Goal: Navigation & Orientation: Find specific page/section

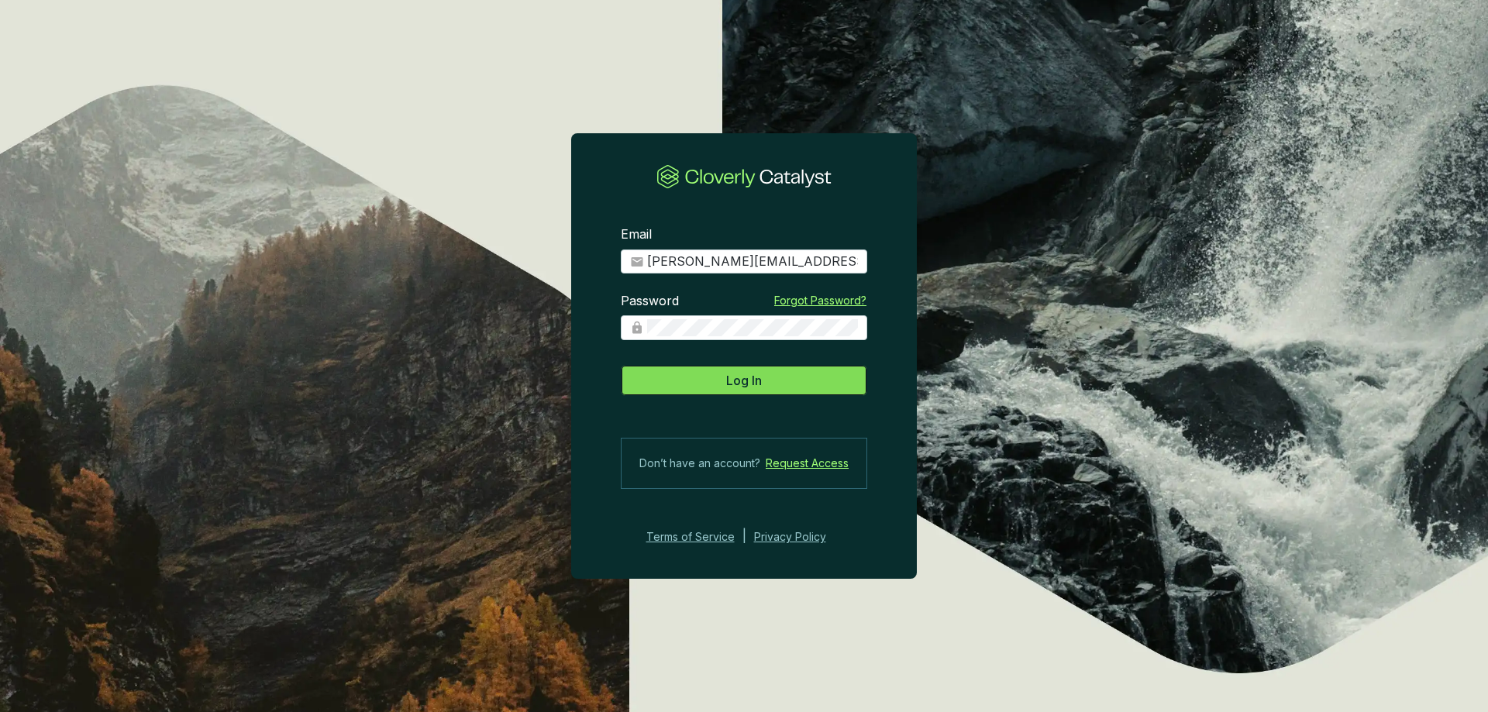
drag, startPoint x: 0, startPoint y: 0, endPoint x: 750, endPoint y: 367, distance: 835.2
click at [750, 367] on div "Log In" at bounding box center [744, 377] width 246 height 37
click at [744, 376] on span "Log In" at bounding box center [744, 380] width 36 height 19
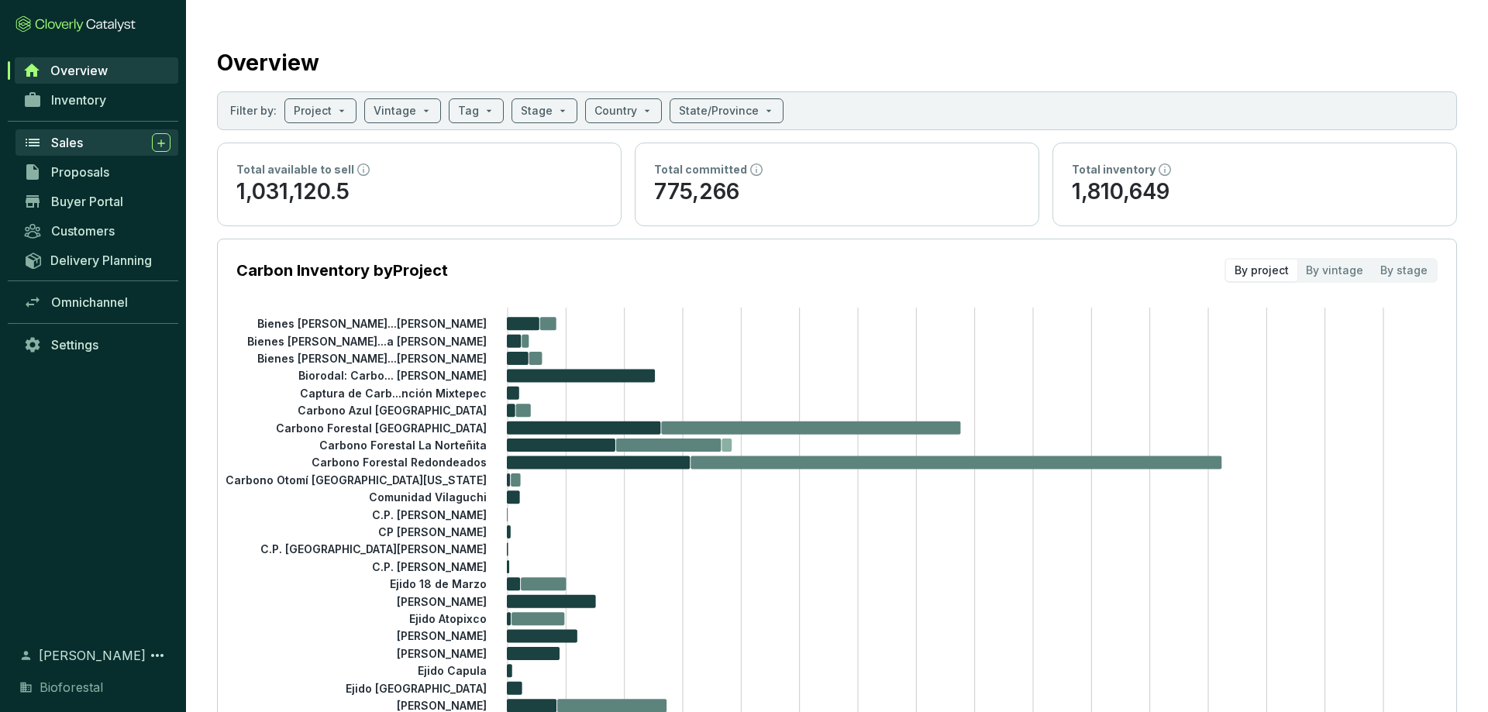
click at [67, 139] on span "Sales" at bounding box center [67, 142] width 32 height 15
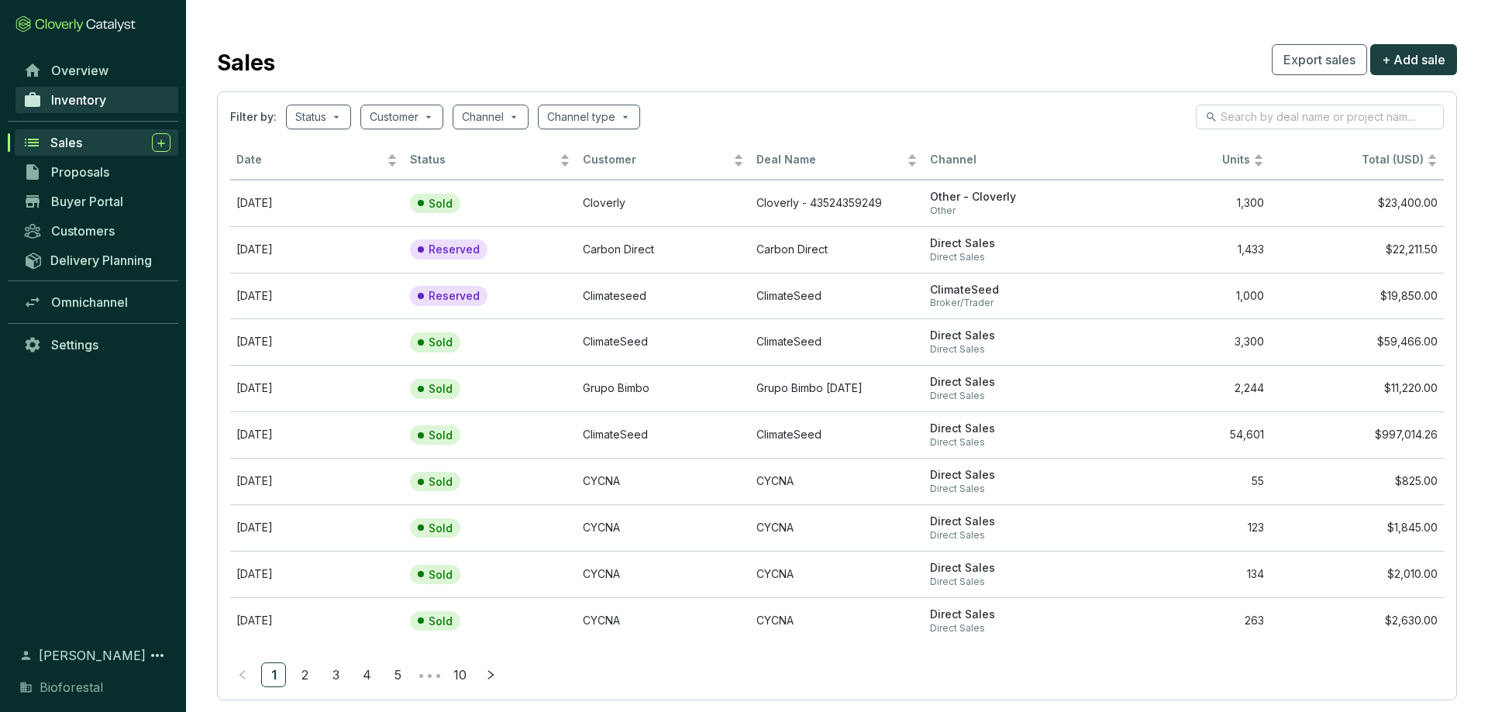
click at [94, 103] on span "Inventory" at bounding box center [78, 99] width 55 height 15
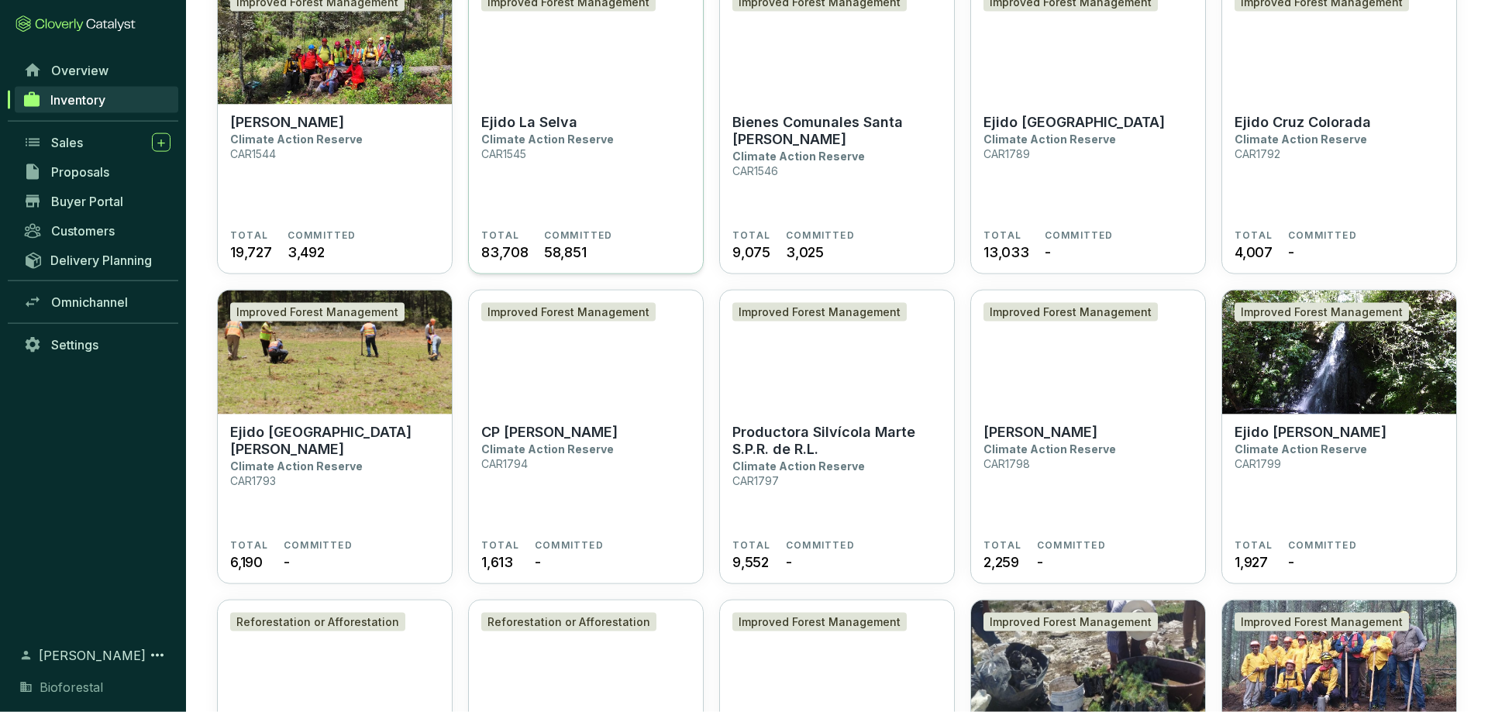
scroll to position [790, 0]
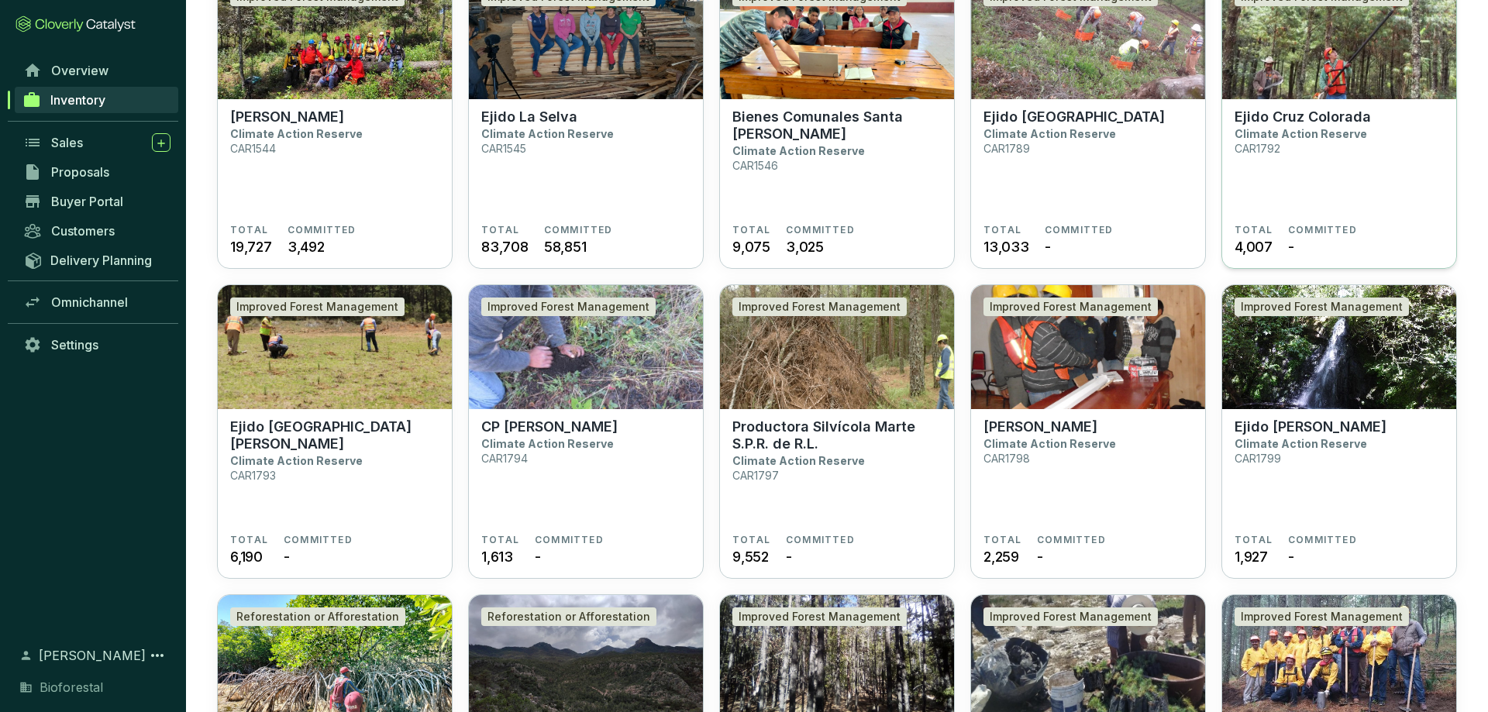
click at [1319, 172] on section "Ejido Cruz Colorada Climate Action Reserve CAR1792" at bounding box center [1338, 165] width 209 height 115
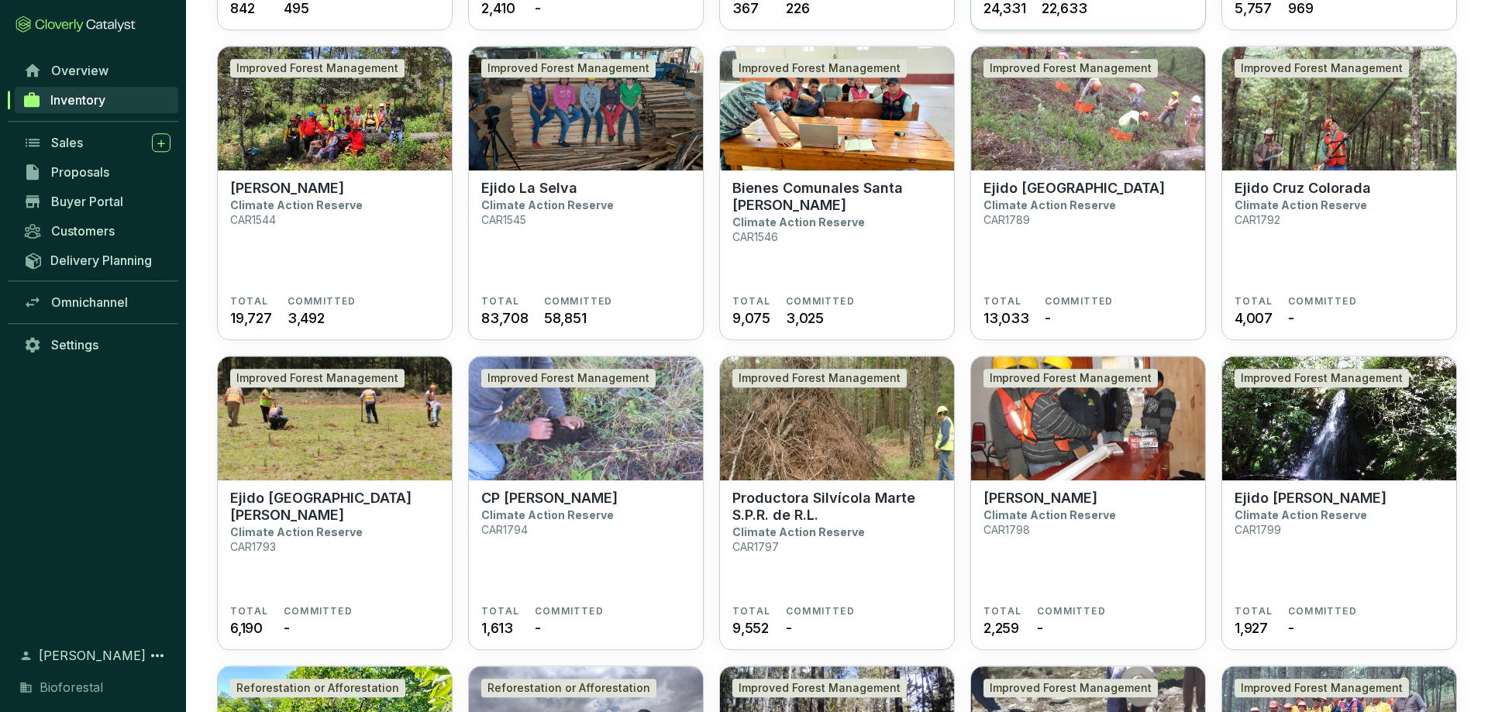
scroll to position [790, 0]
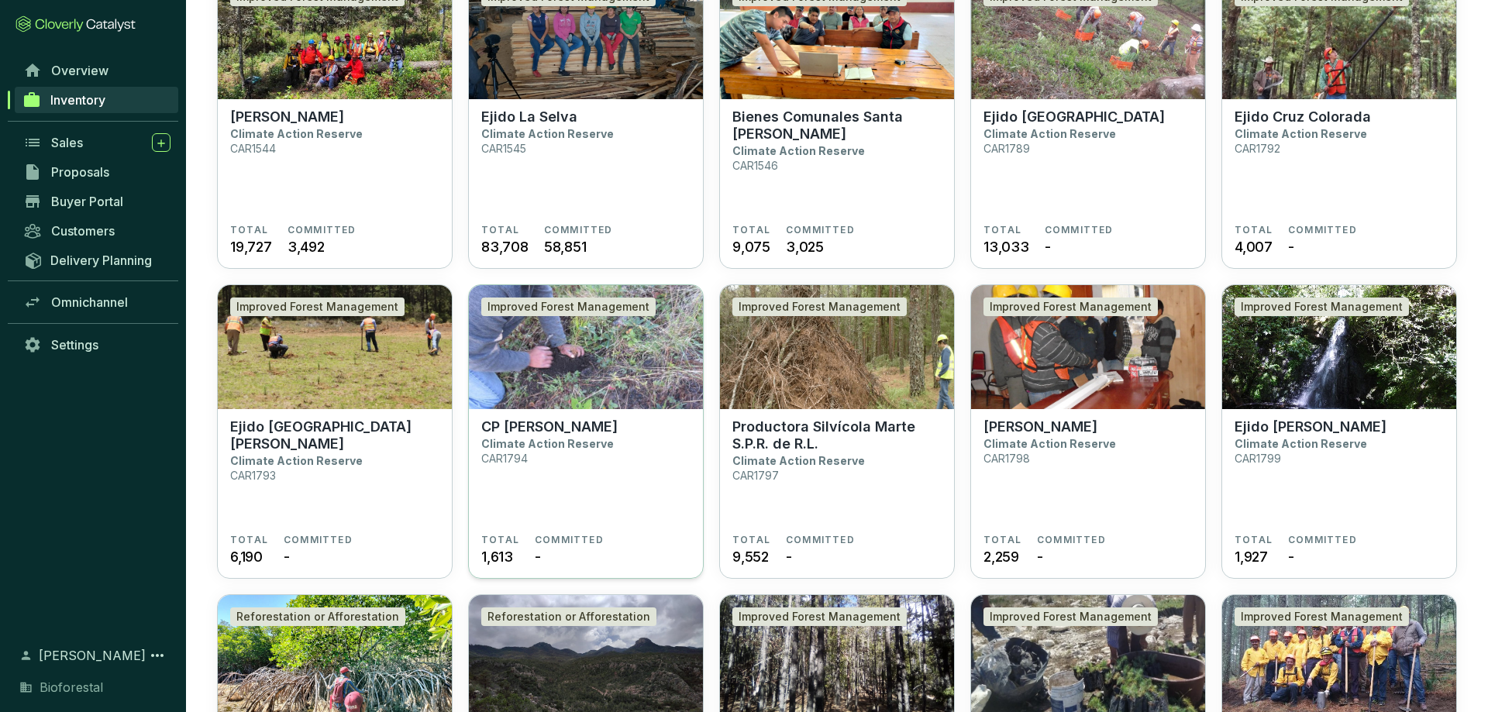
drag, startPoint x: 596, startPoint y: 356, endPoint x: 611, endPoint y: 355, distance: 15.6
click at [596, 356] on img at bounding box center [586, 347] width 234 height 124
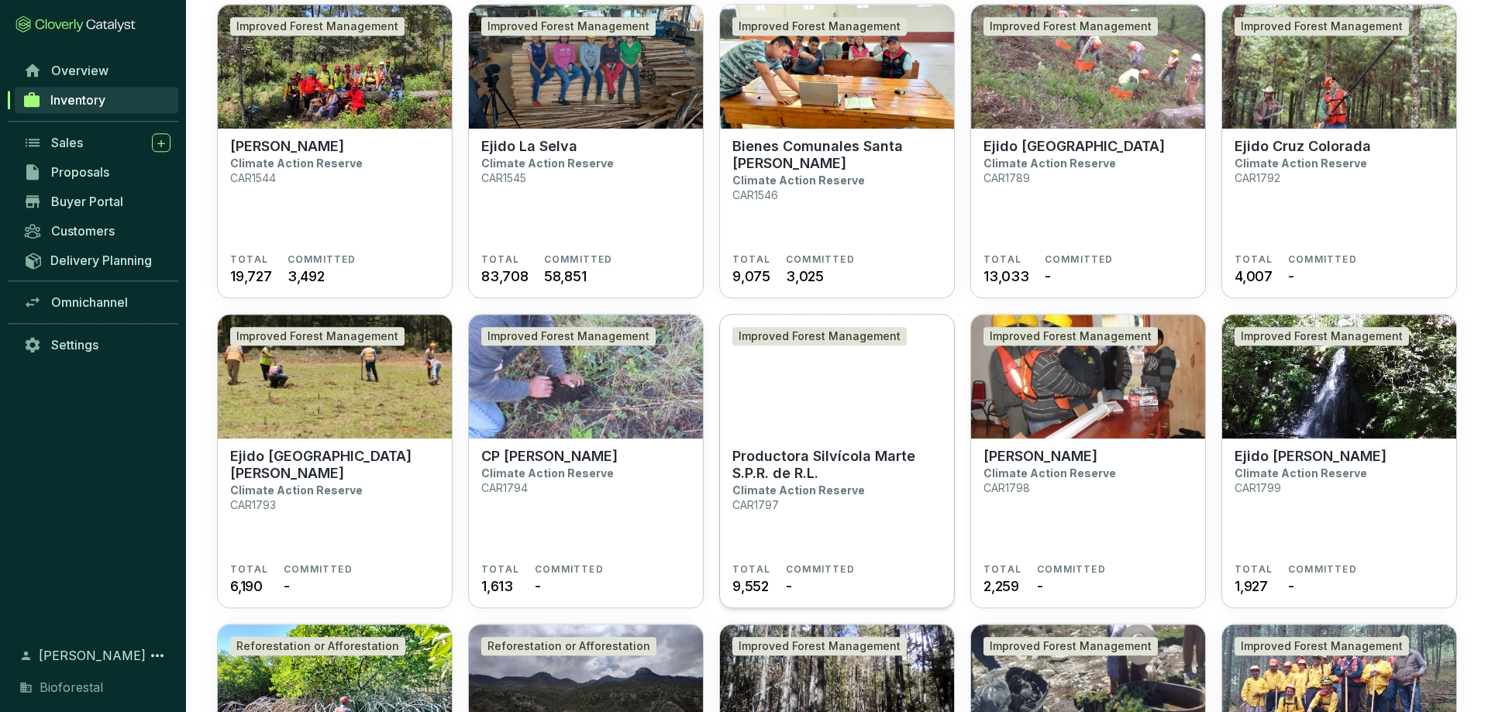
scroll to position [790, 0]
